Goal: Navigation & Orientation: Find specific page/section

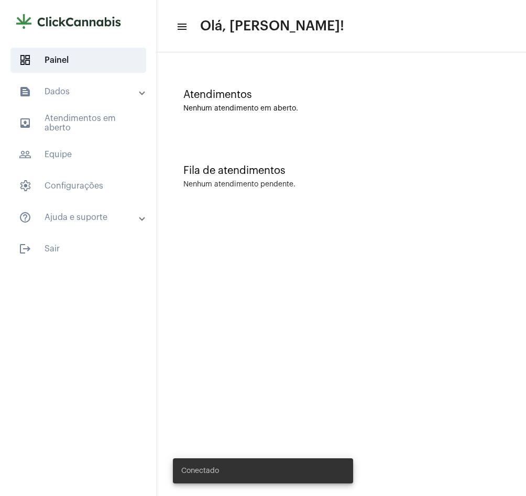
click at [68, 90] on mat-panel-title "text_snippet_outlined Dados" at bounding box center [79, 91] width 121 height 13
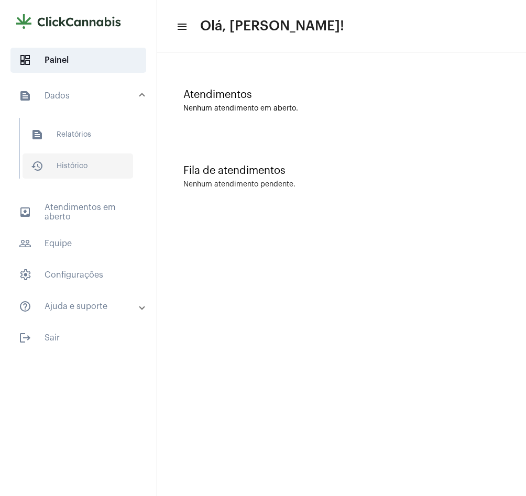
click at [79, 170] on span "history_outlined Histórico" at bounding box center [78, 165] width 110 height 25
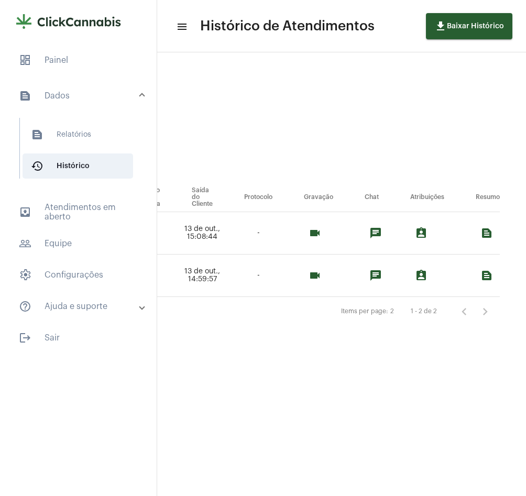
scroll to position [0, 636]
click at [317, 235] on mat-icon "videocam" at bounding box center [314, 233] width 13 height 13
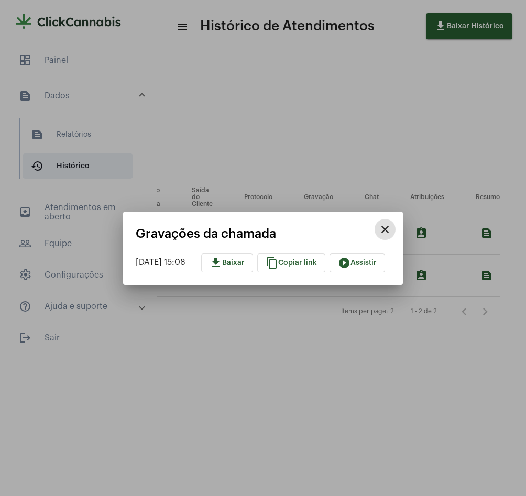
click at [350, 263] on mat-icon "play_circle_filled" at bounding box center [344, 262] width 13 height 13
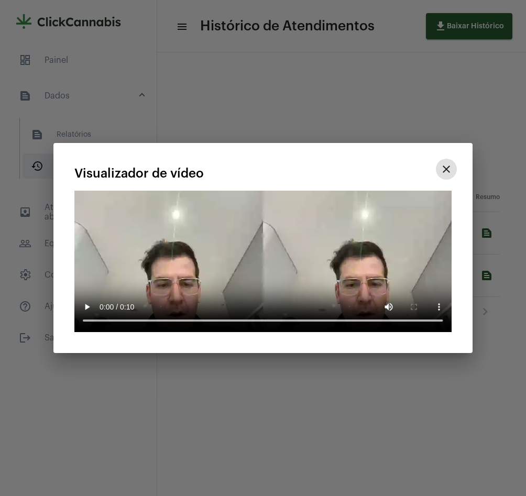
click at [445, 166] on mat-icon "close" at bounding box center [446, 169] width 13 height 13
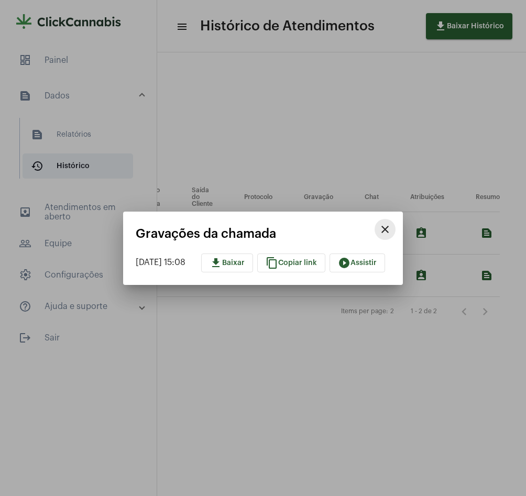
click at [391, 227] on mat-icon "close" at bounding box center [384, 229] width 13 height 13
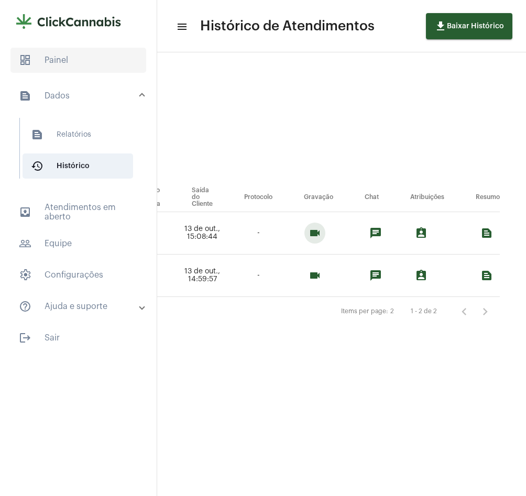
click at [100, 55] on span "dashboard Painel" at bounding box center [78, 60] width 136 height 25
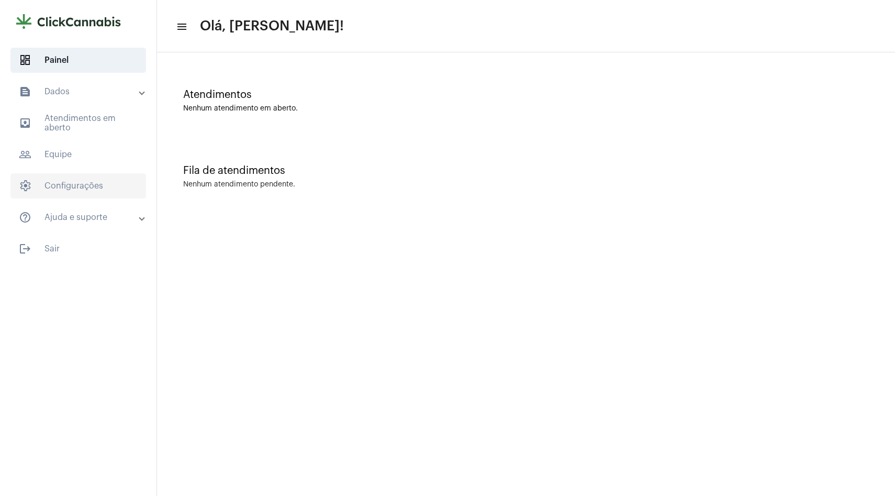
click at [76, 186] on span "settings Configurações" at bounding box center [78, 185] width 136 height 25
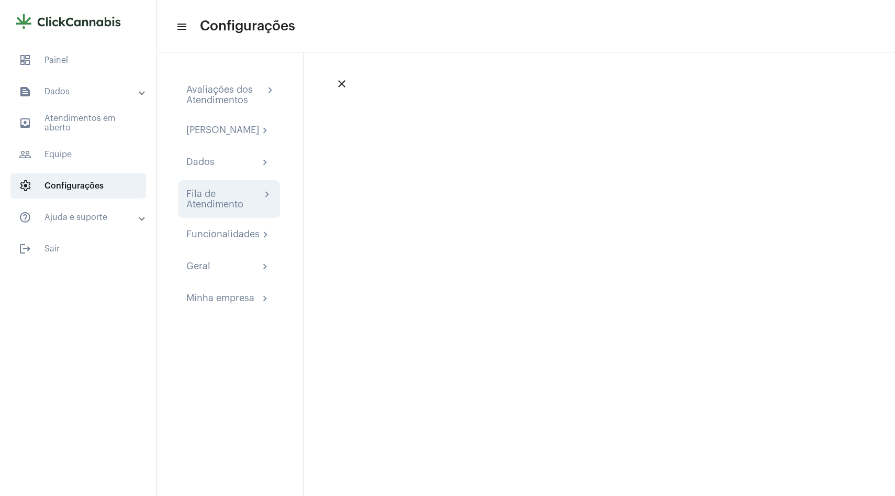
click at [221, 201] on div "Fila de Atendimento" at bounding box center [223, 198] width 75 height 21
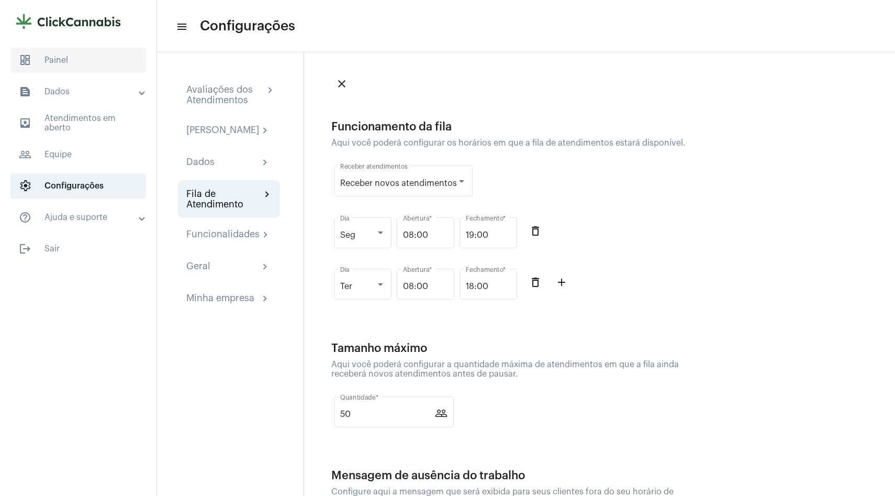
click at [75, 58] on span "dashboard Painel" at bounding box center [78, 60] width 136 height 25
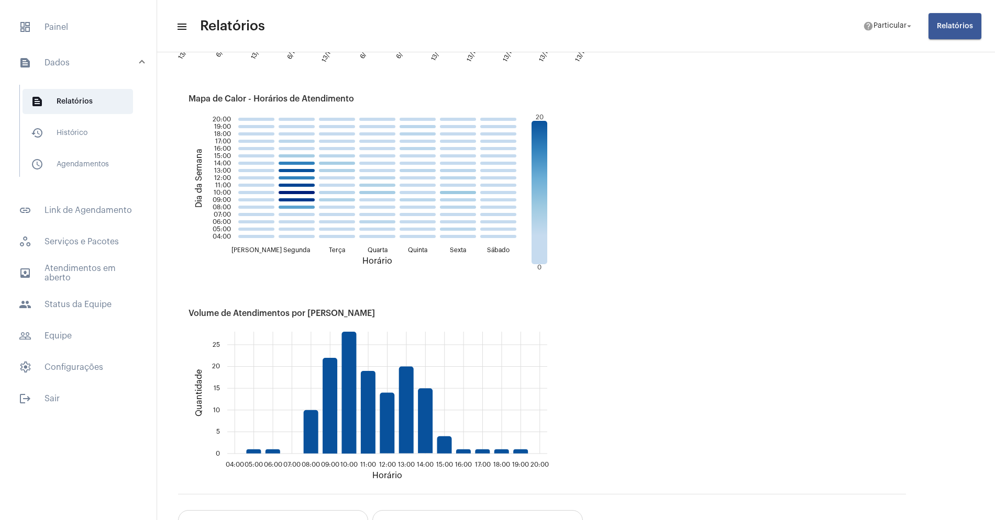
scroll to position [1012, 0]
